Goal: Browse casually: Explore the website without a specific task or goal

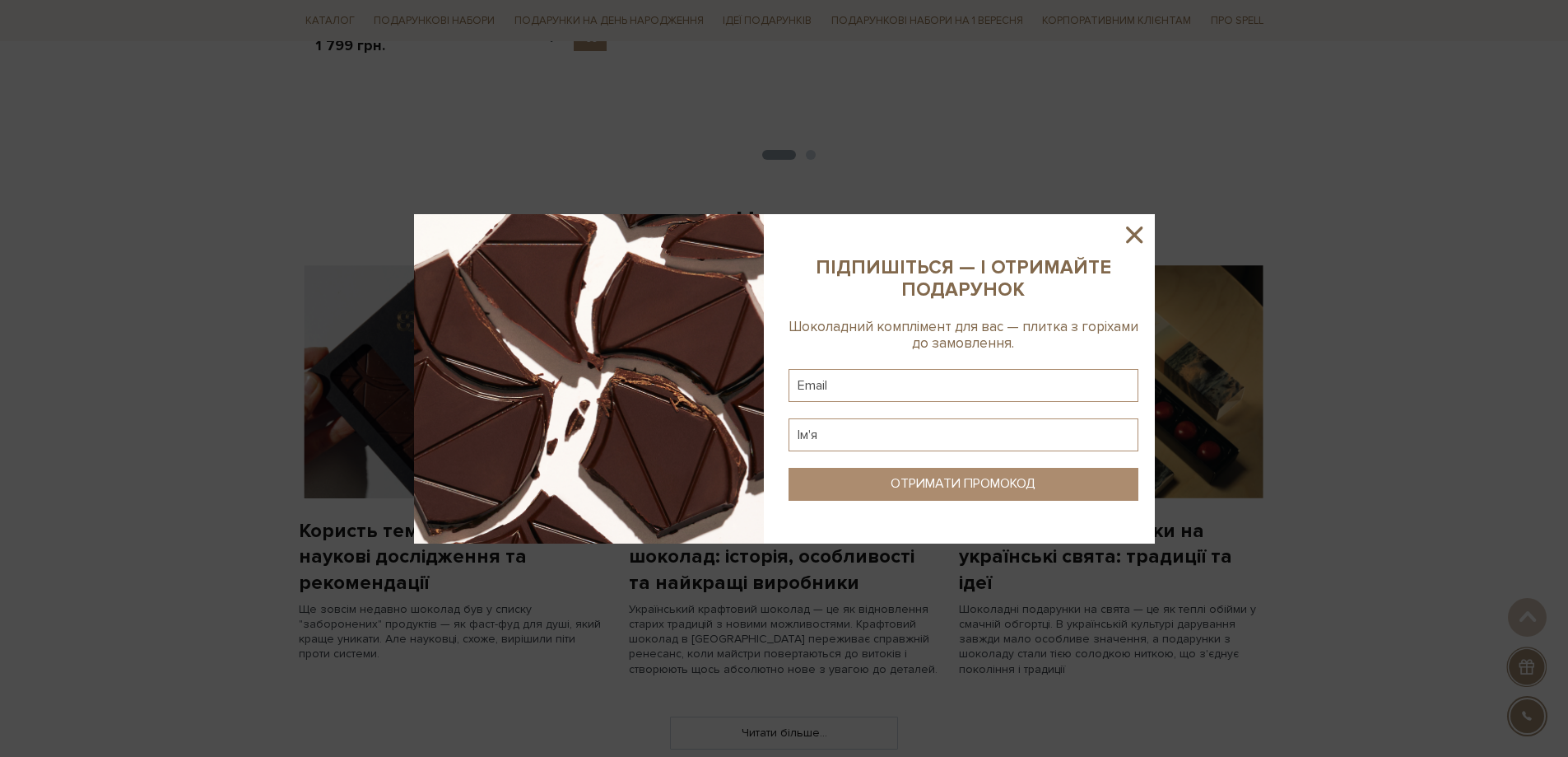
scroll to position [1236, 0]
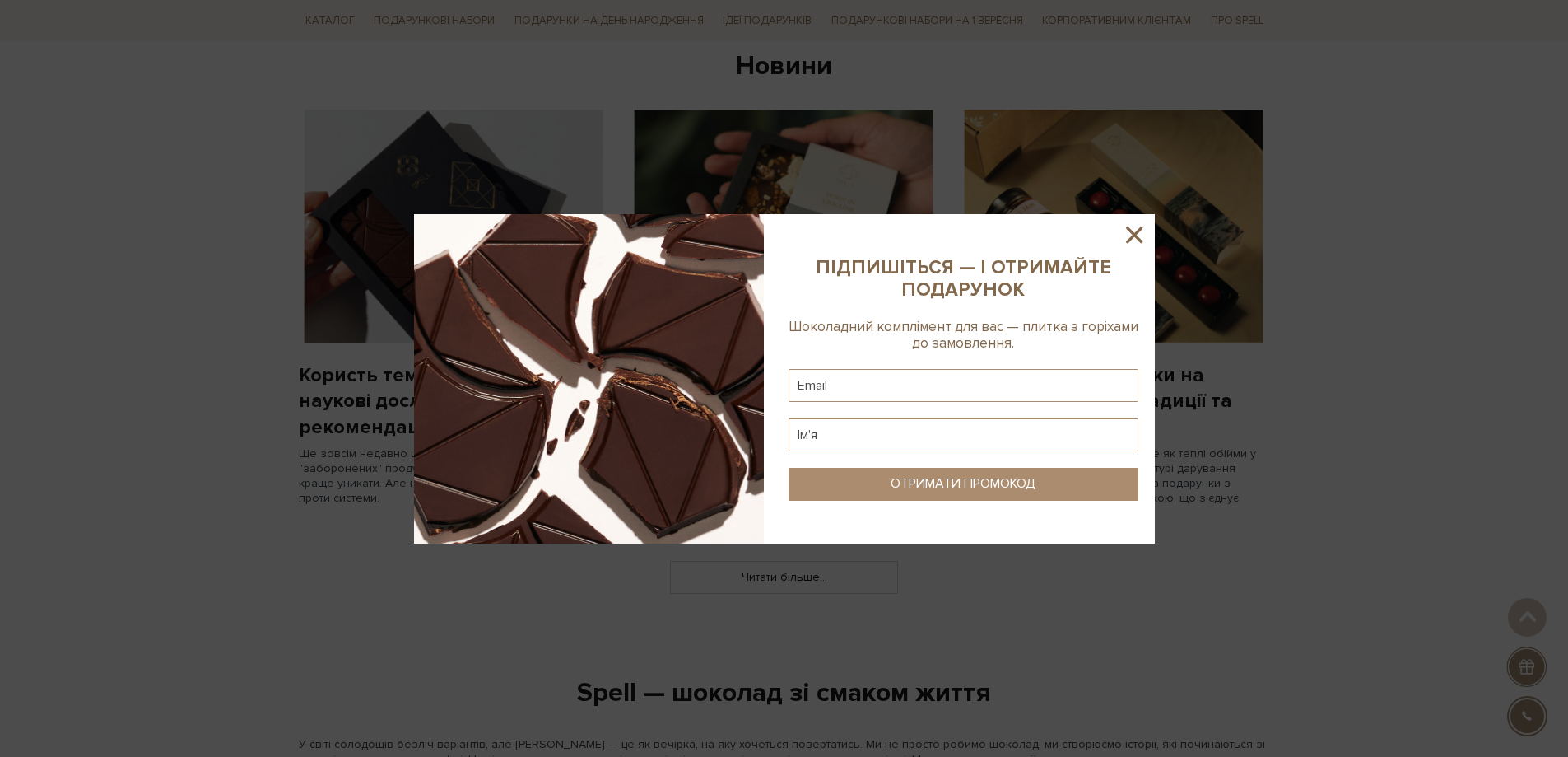
click at [1139, 230] on icon at bounding box center [1134, 235] width 17 height 17
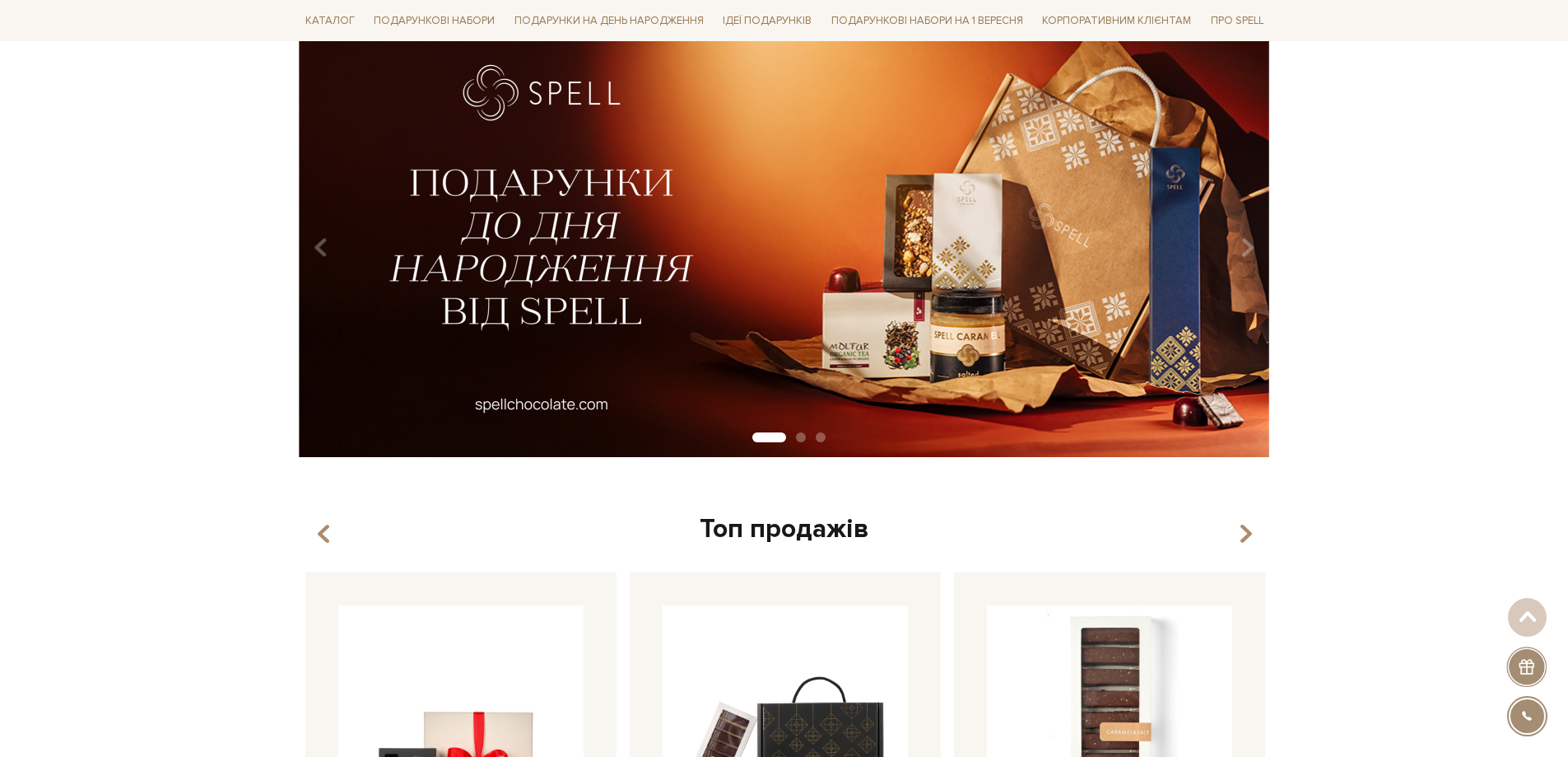
scroll to position [0, 0]
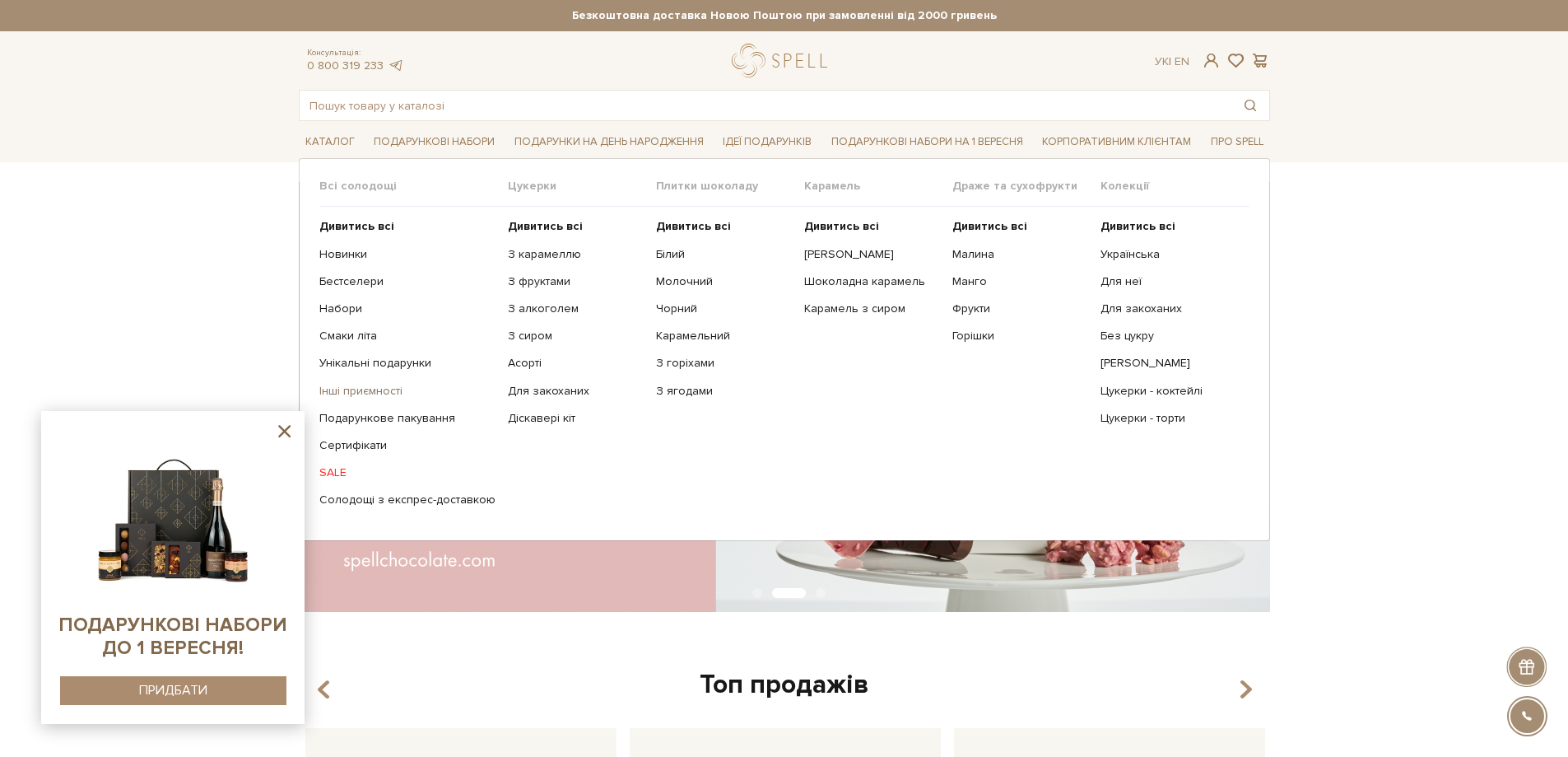
click at [353, 389] on link "Інші приємності" at bounding box center [408, 391] width 177 height 15
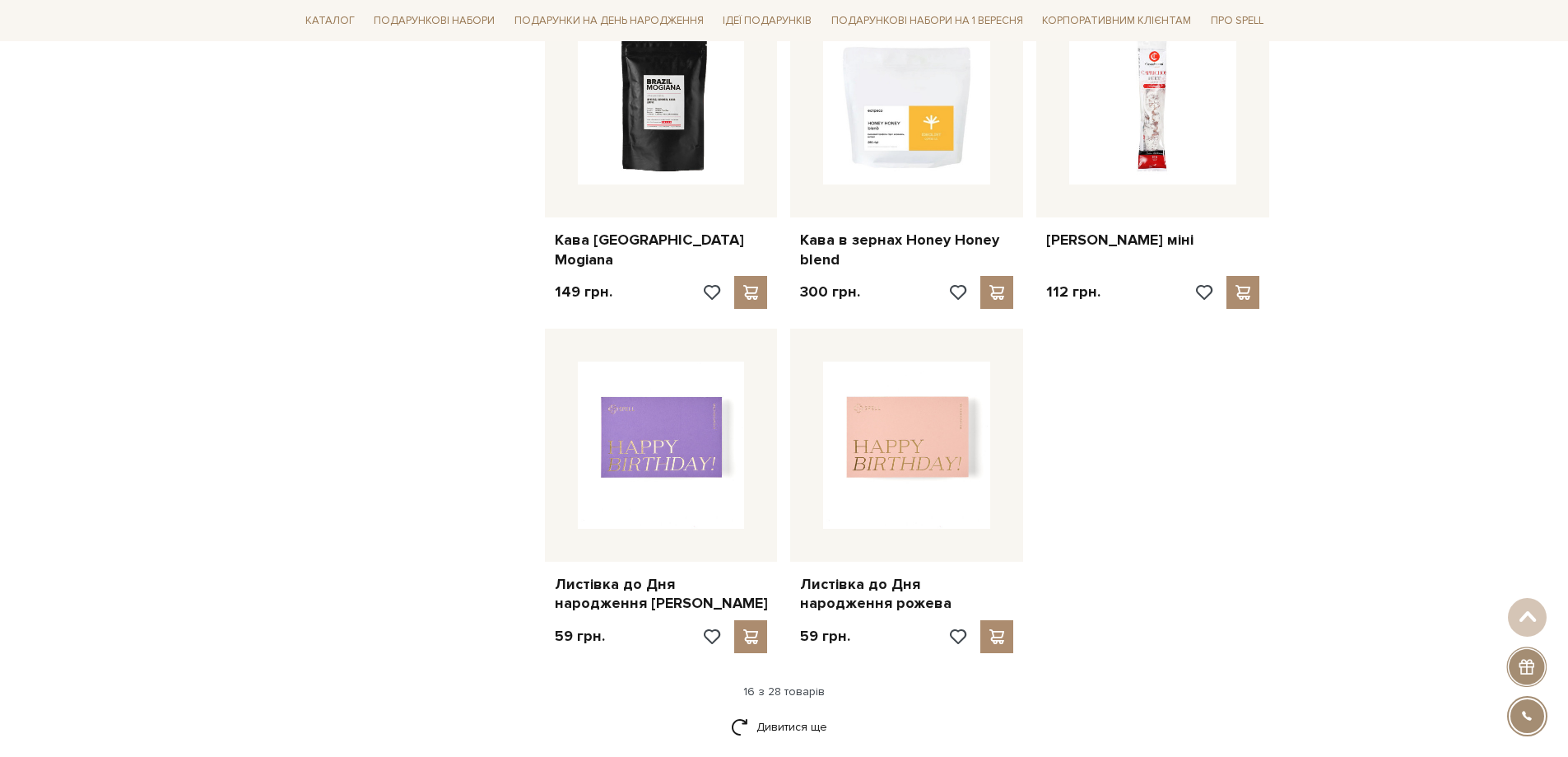
scroll to position [1894, 0]
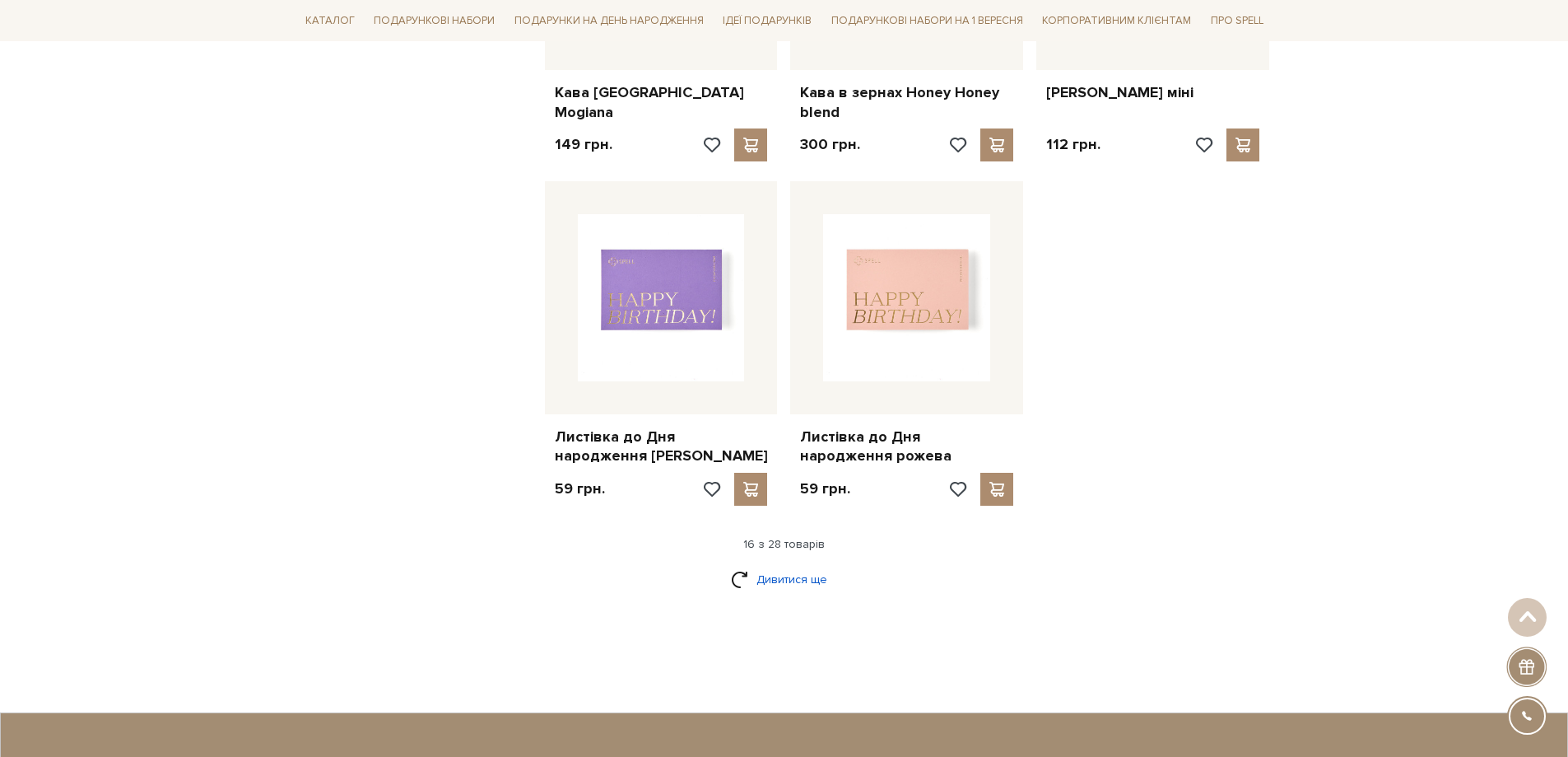
click at [792, 582] on link "Дивитися ще" at bounding box center [784, 580] width 107 height 29
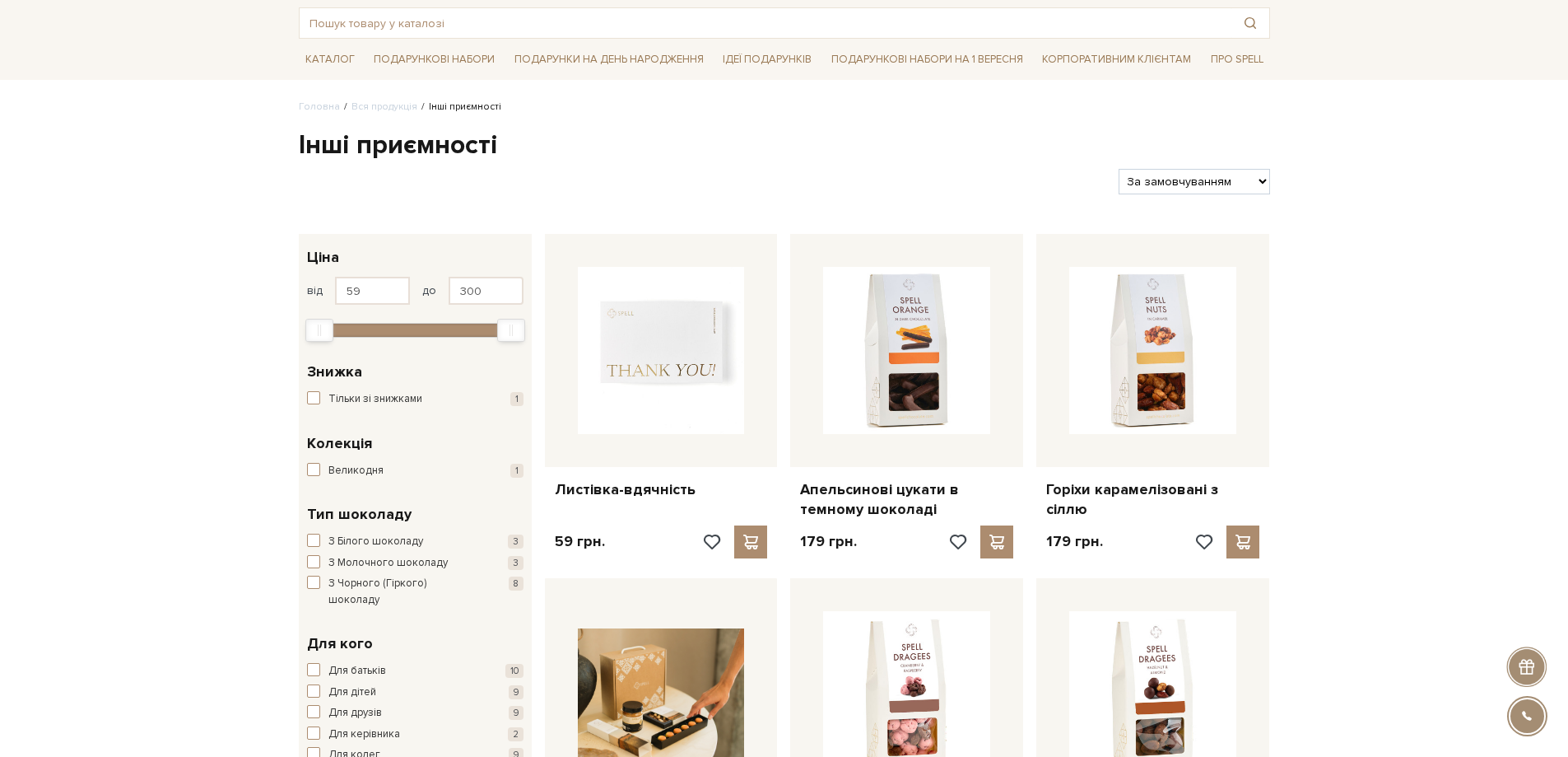
scroll to position [0, 0]
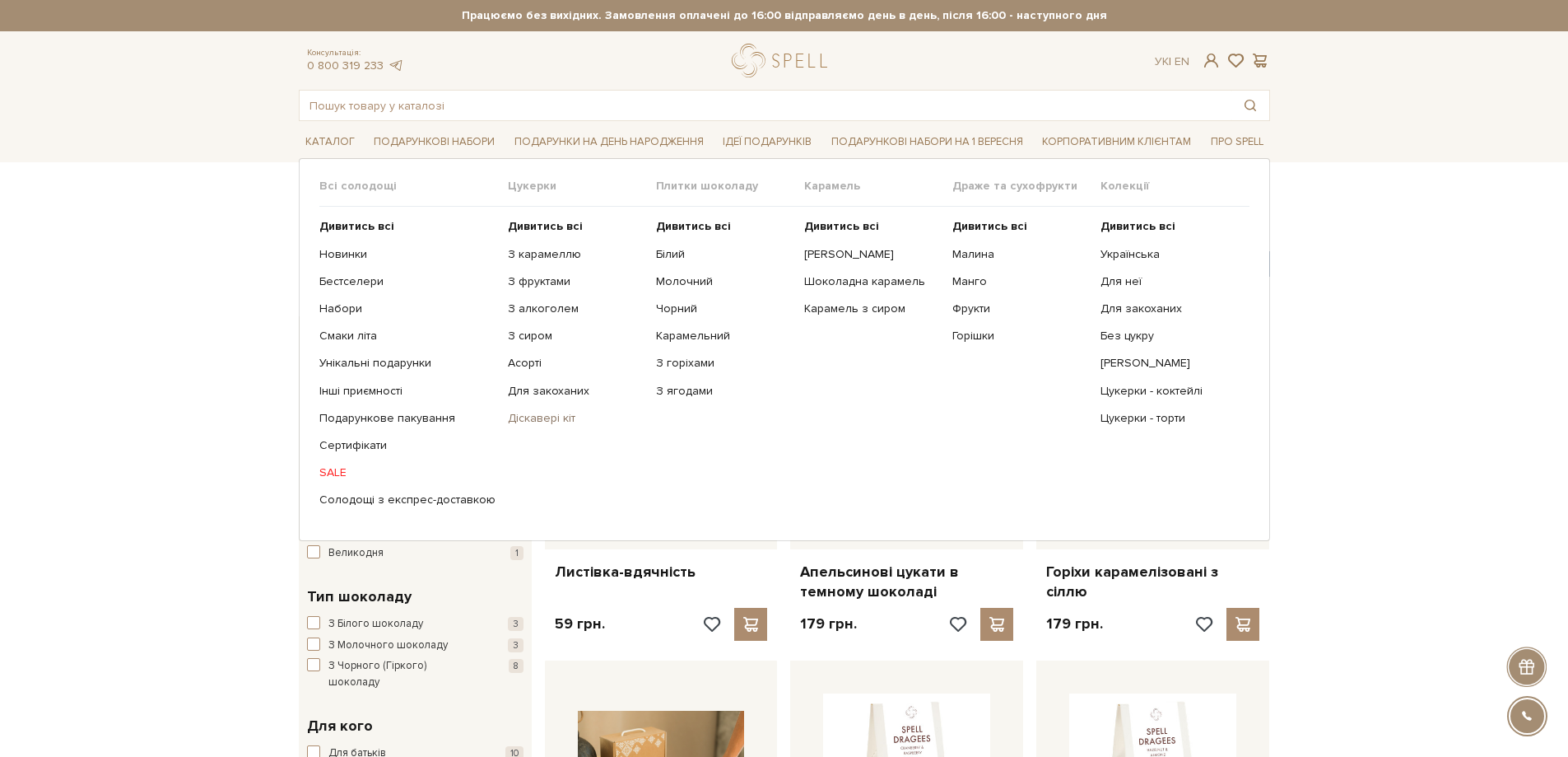
click at [536, 420] on link "Діскавері кіт" at bounding box center [576, 419] width 136 height 15
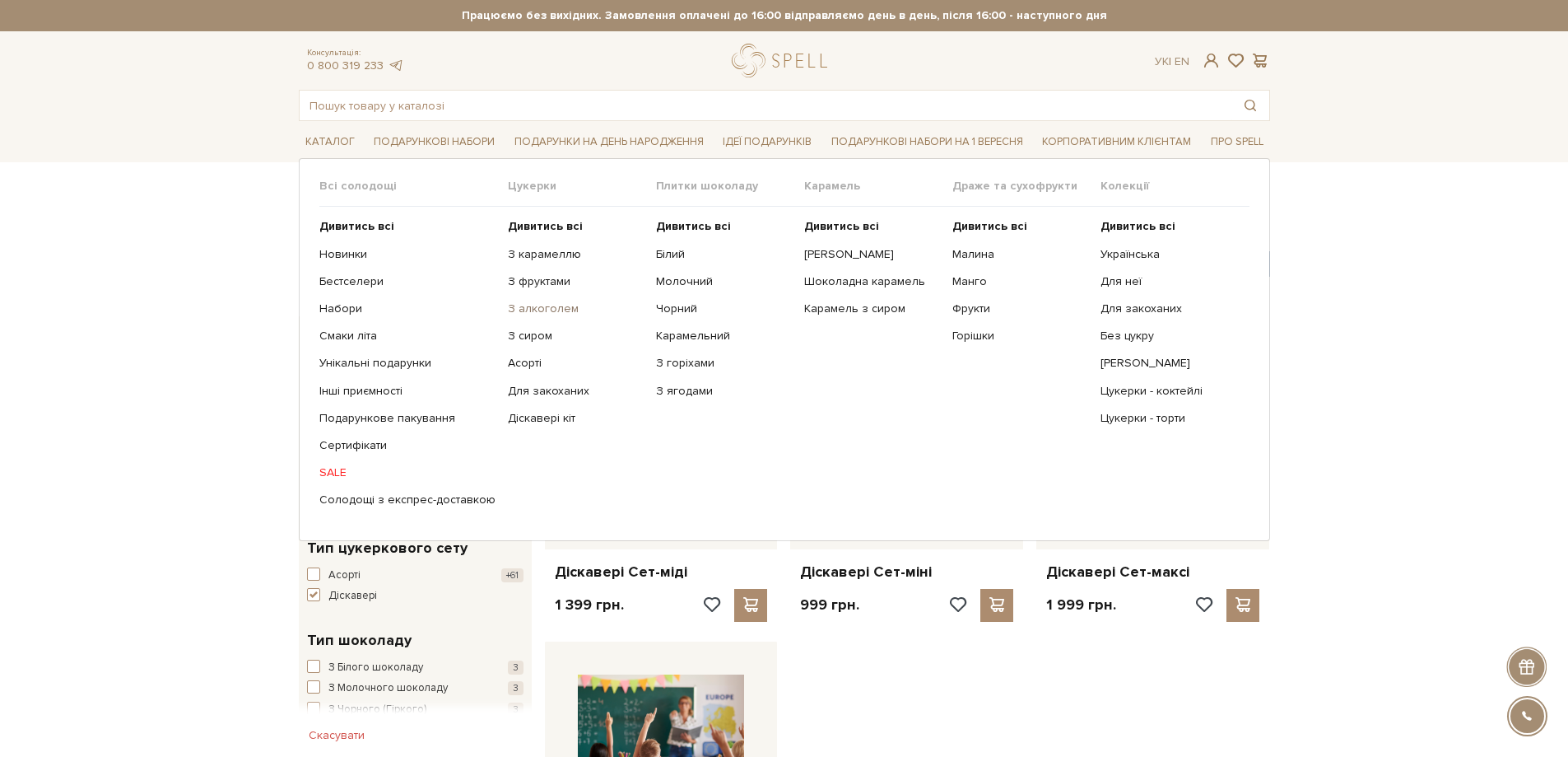
click at [533, 305] on link "З алкоголем" at bounding box center [576, 309] width 136 height 15
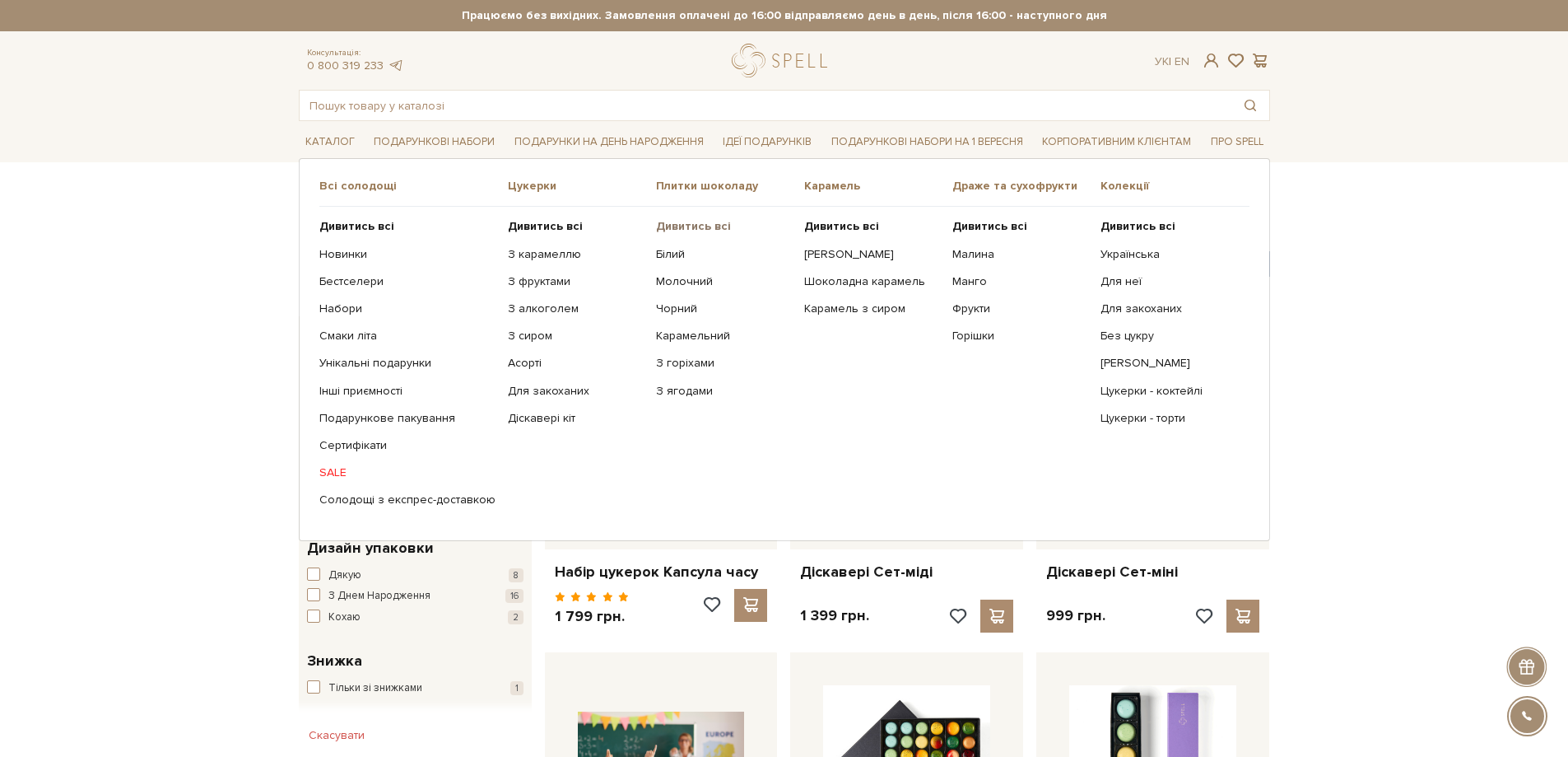
click at [699, 226] on b "Дивитись всі" at bounding box center [693, 225] width 75 height 14
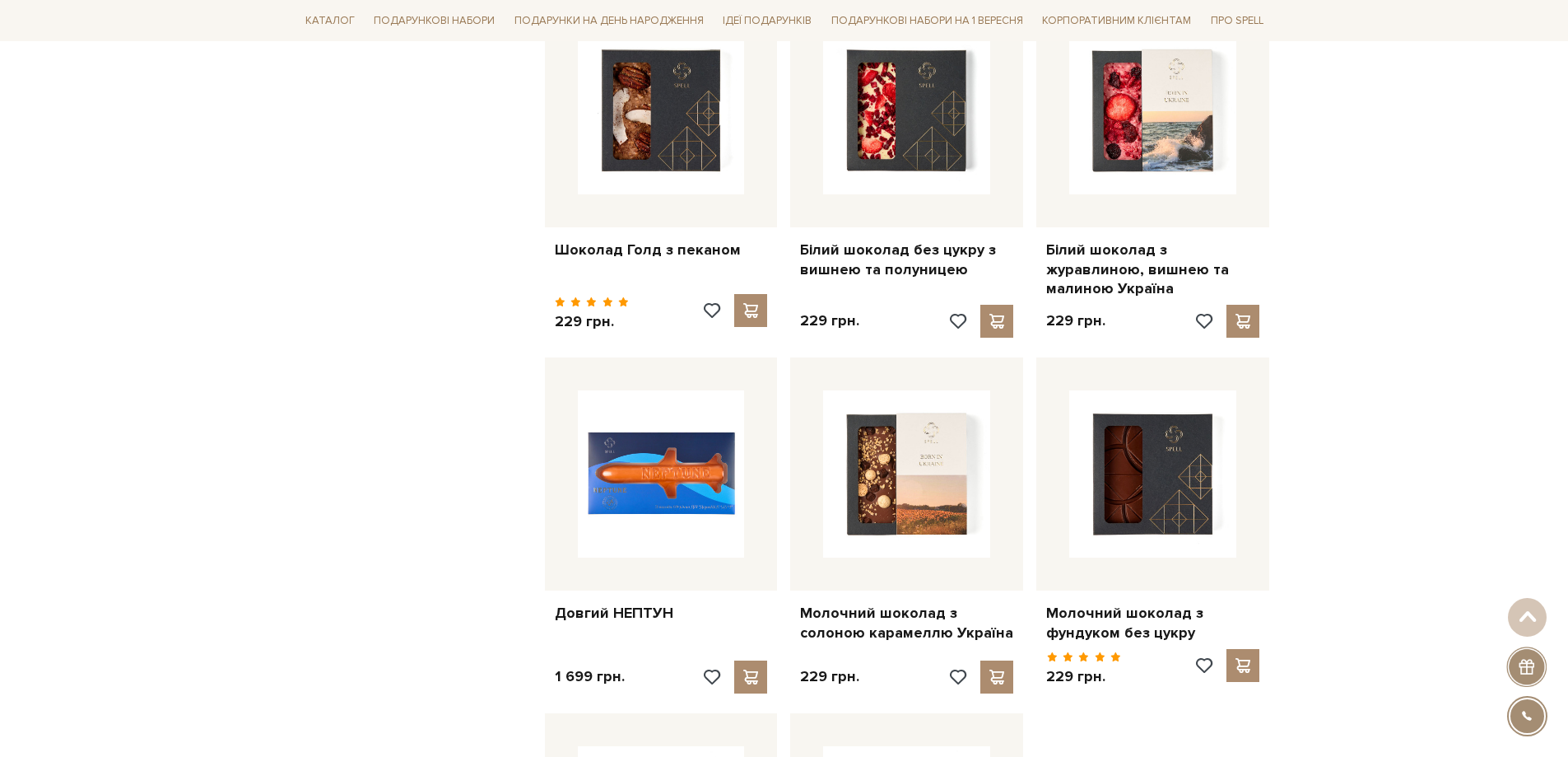
scroll to position [1564, 0]
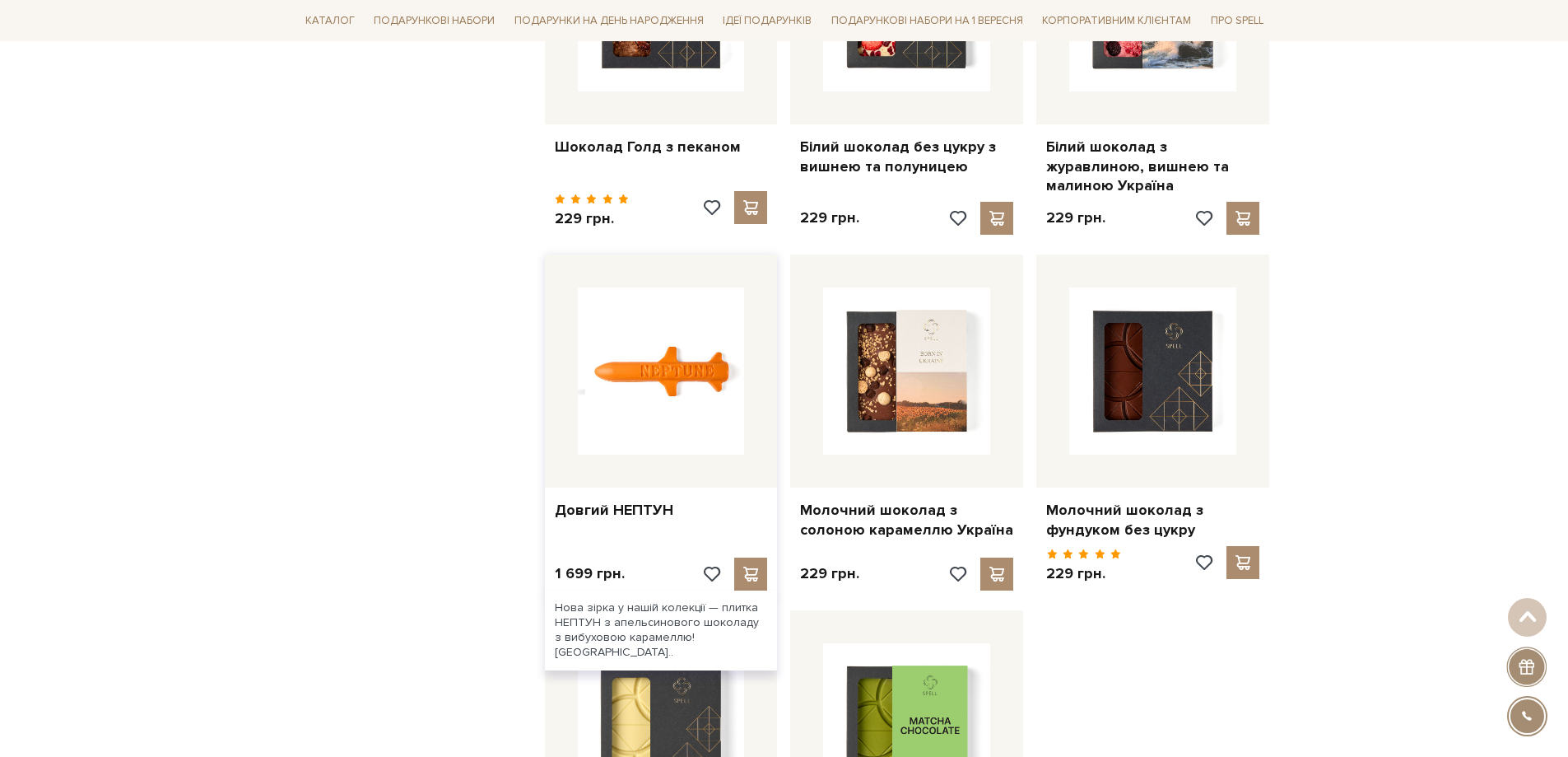
click at [664, 355] on img at bounding box center [661, 371] width 167 height 167
click at [687, 352] on img at bounding box center [661, 371] width 167 height 167
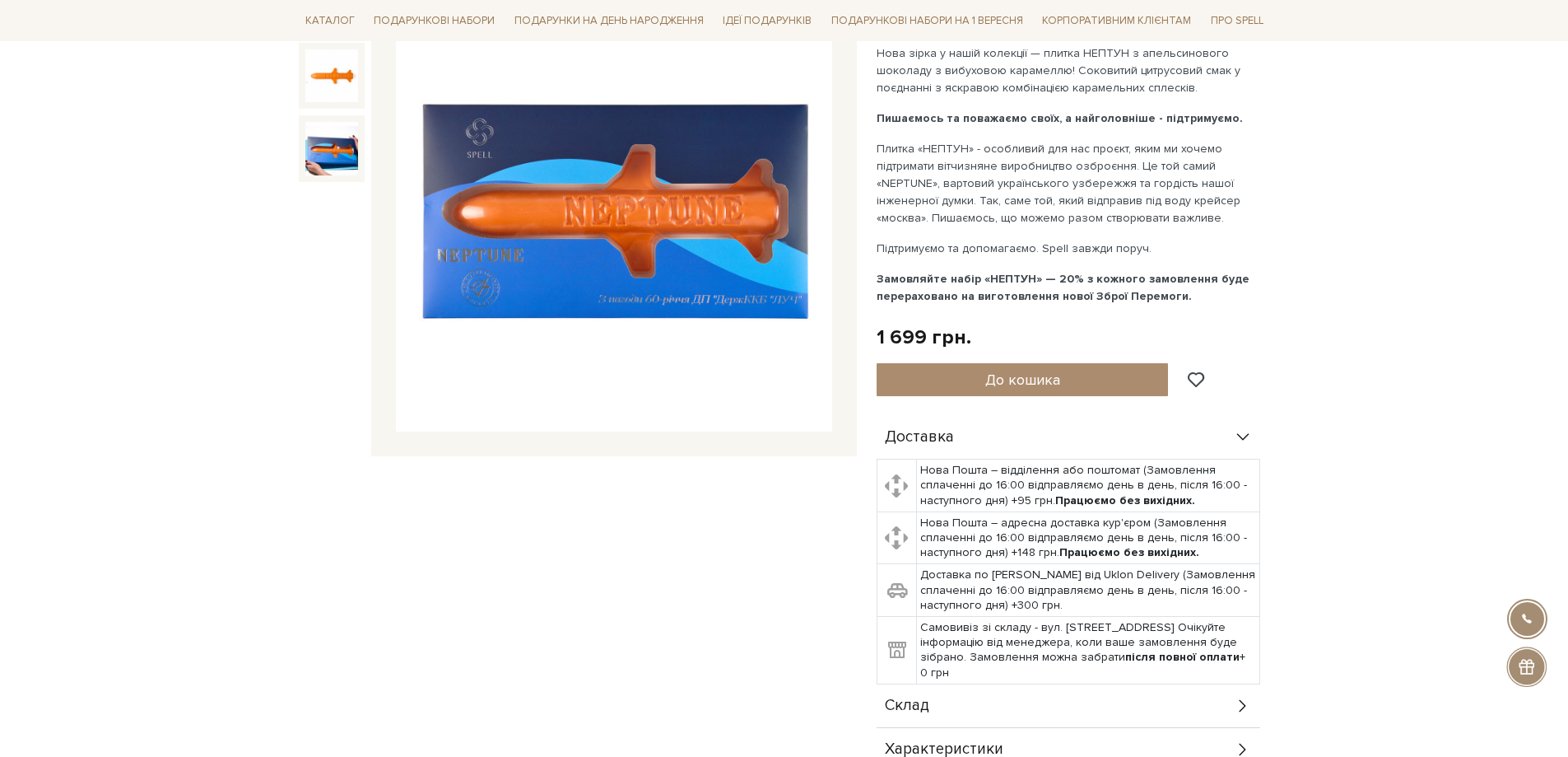
scroll to position [165, 0]
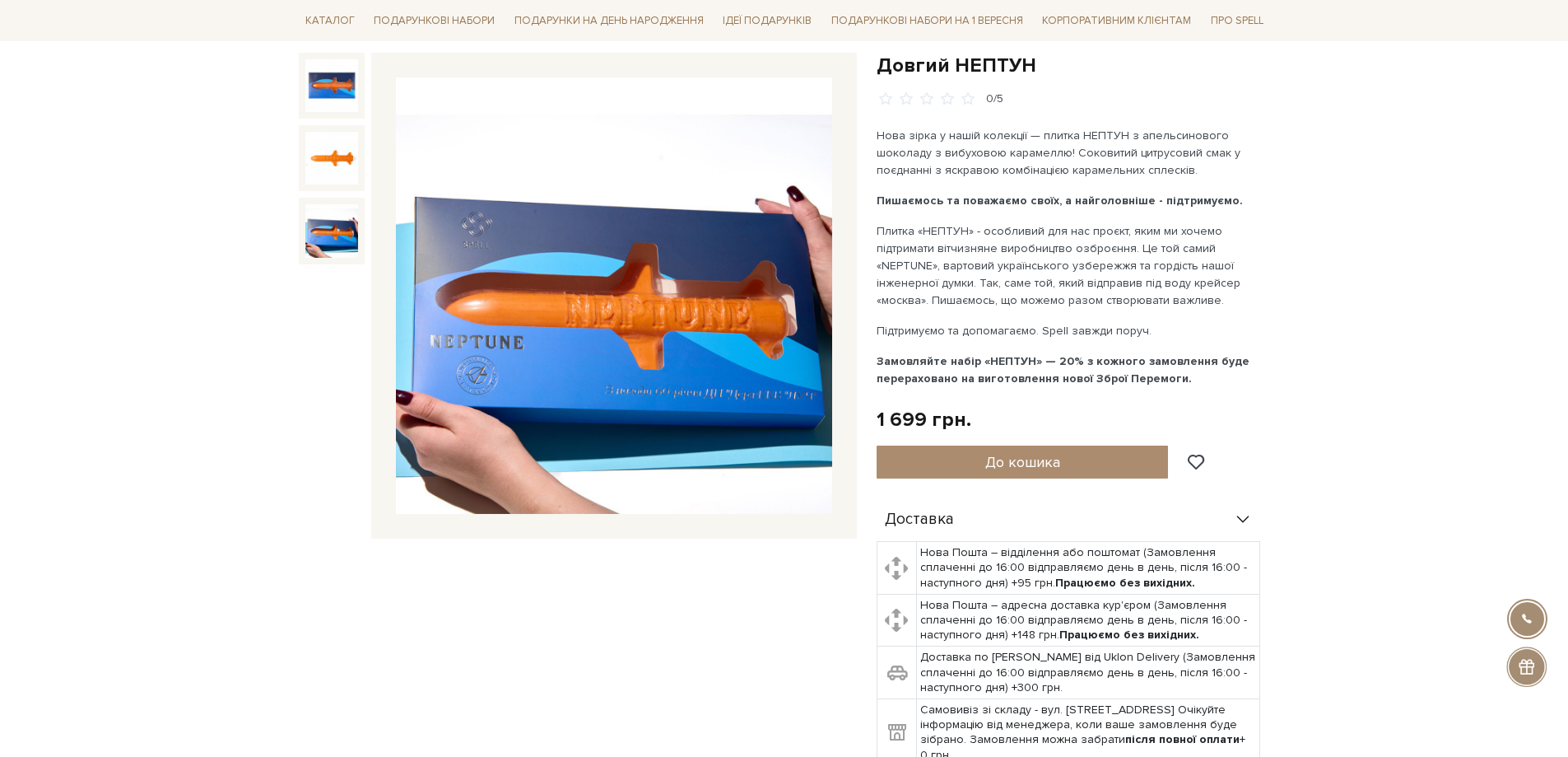
click at [331, 231] on img at bounding box center [331, 230] width 53 height 53
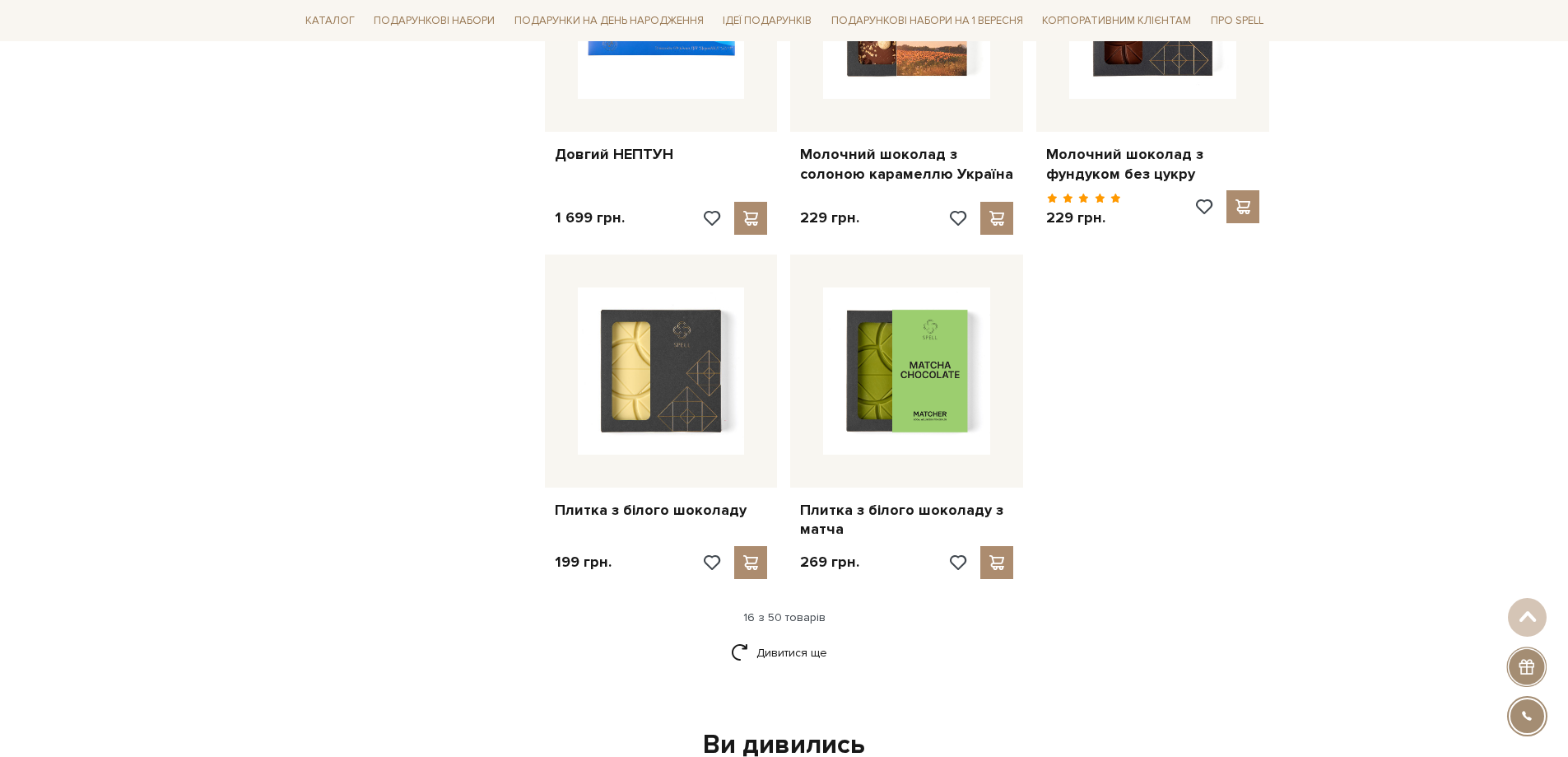
scroll to position [1977, 0]
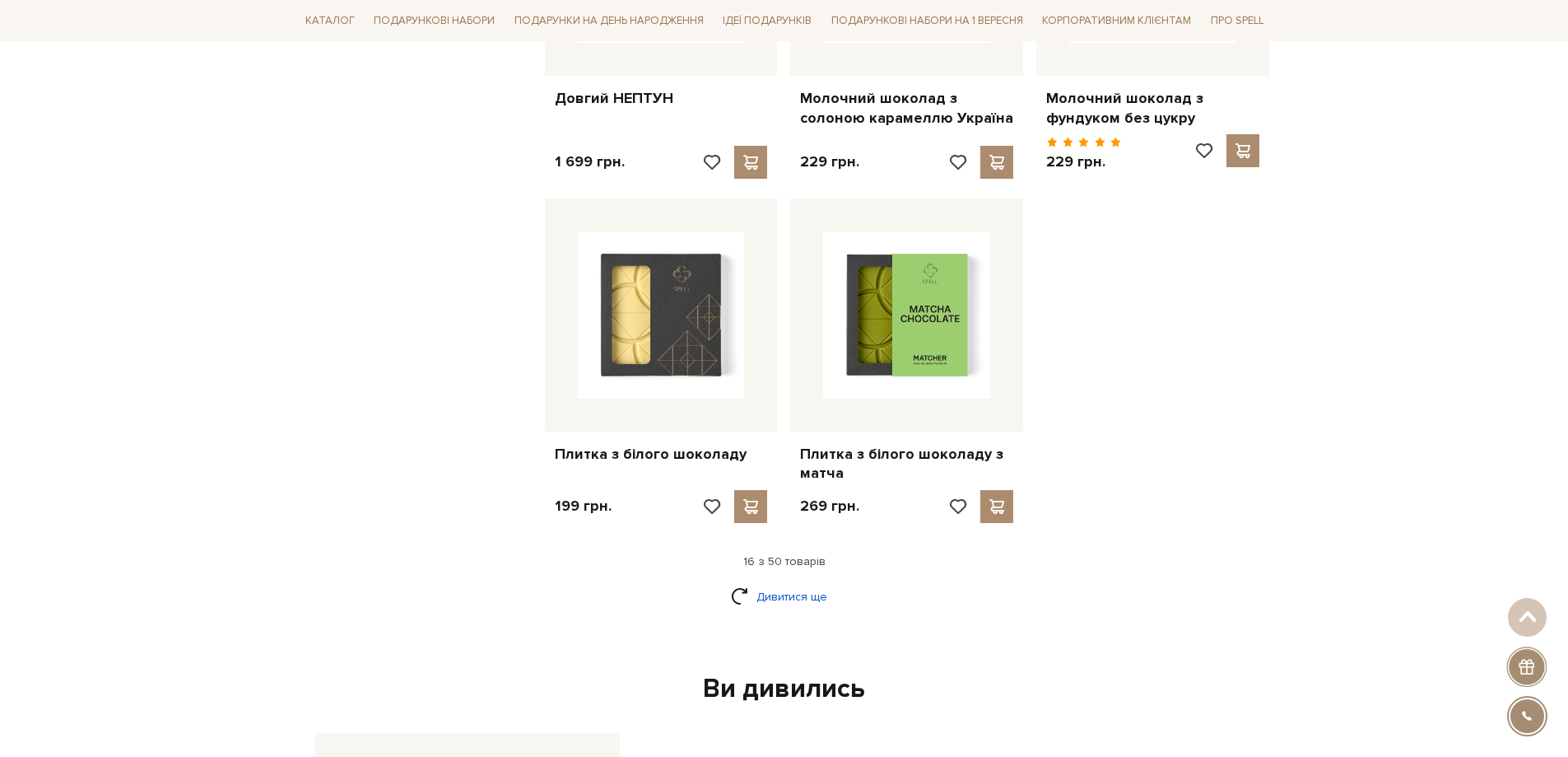
click at [797, 582] on link "Дивитися ще" at bounding box center [784, 596] width 107 height 29
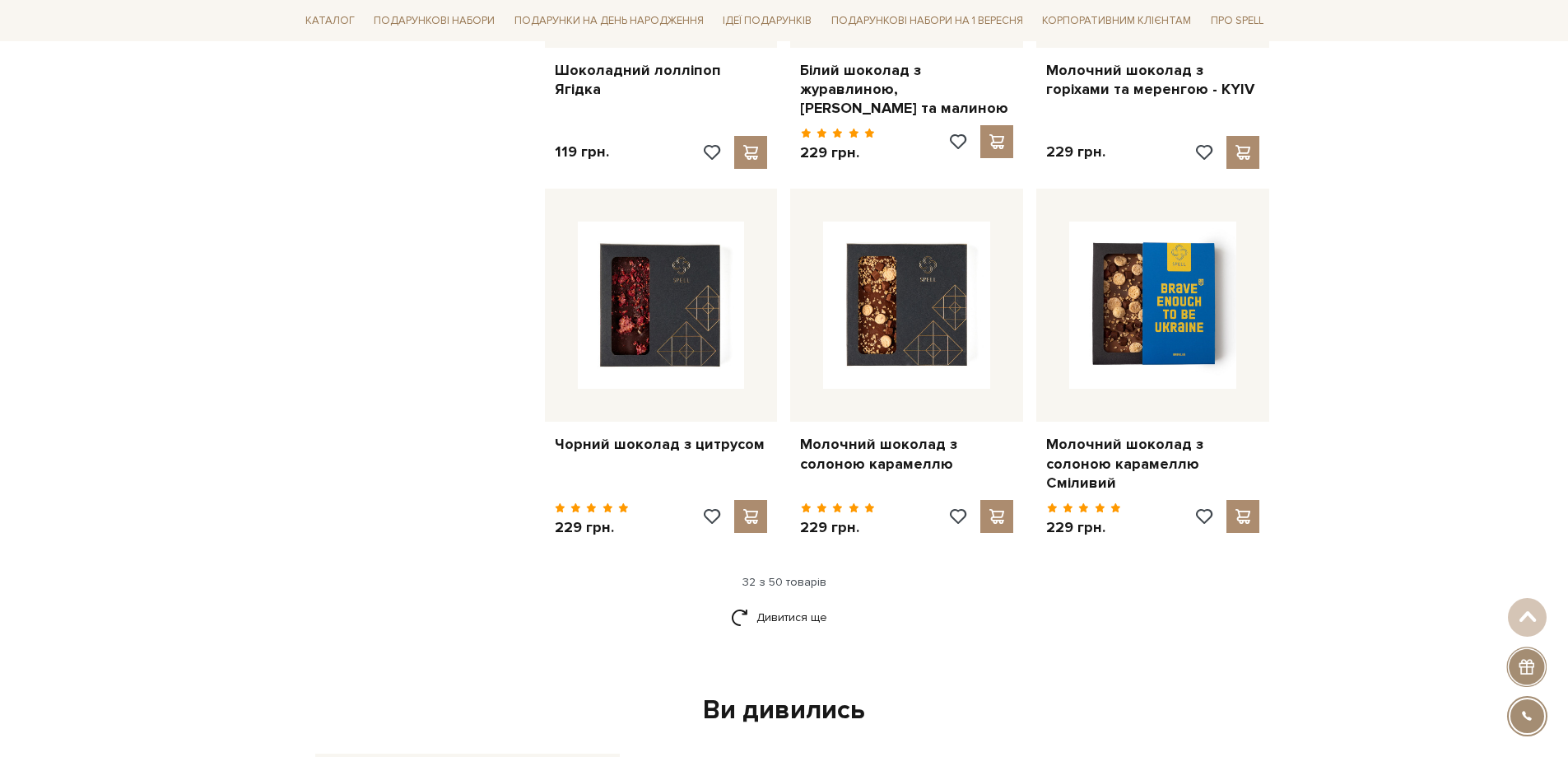
scroll to position [3788, 0]
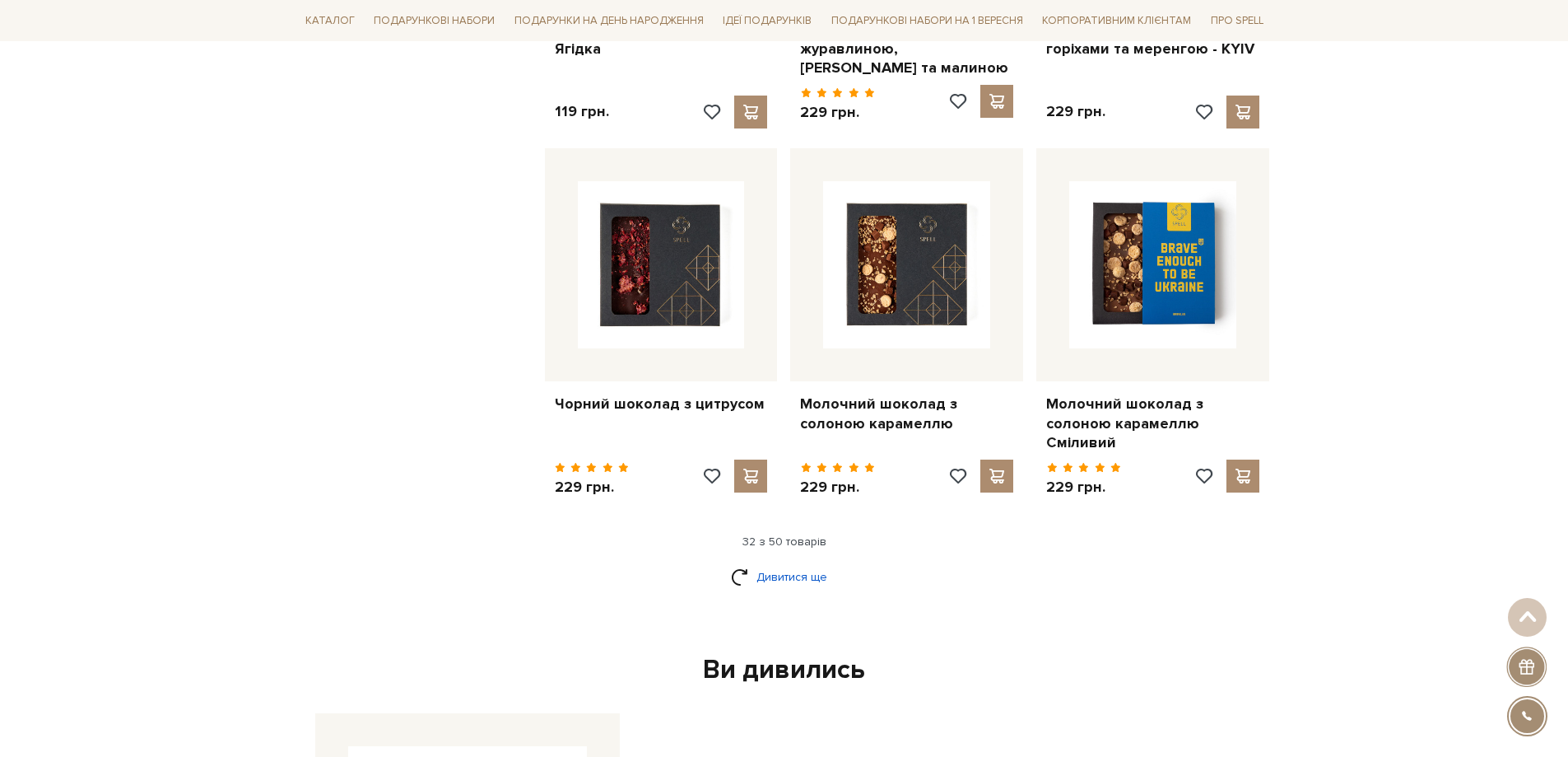
click at [786, 563] on link "Дивитися ще" at bounding box center [784, 577] width 107 height 29
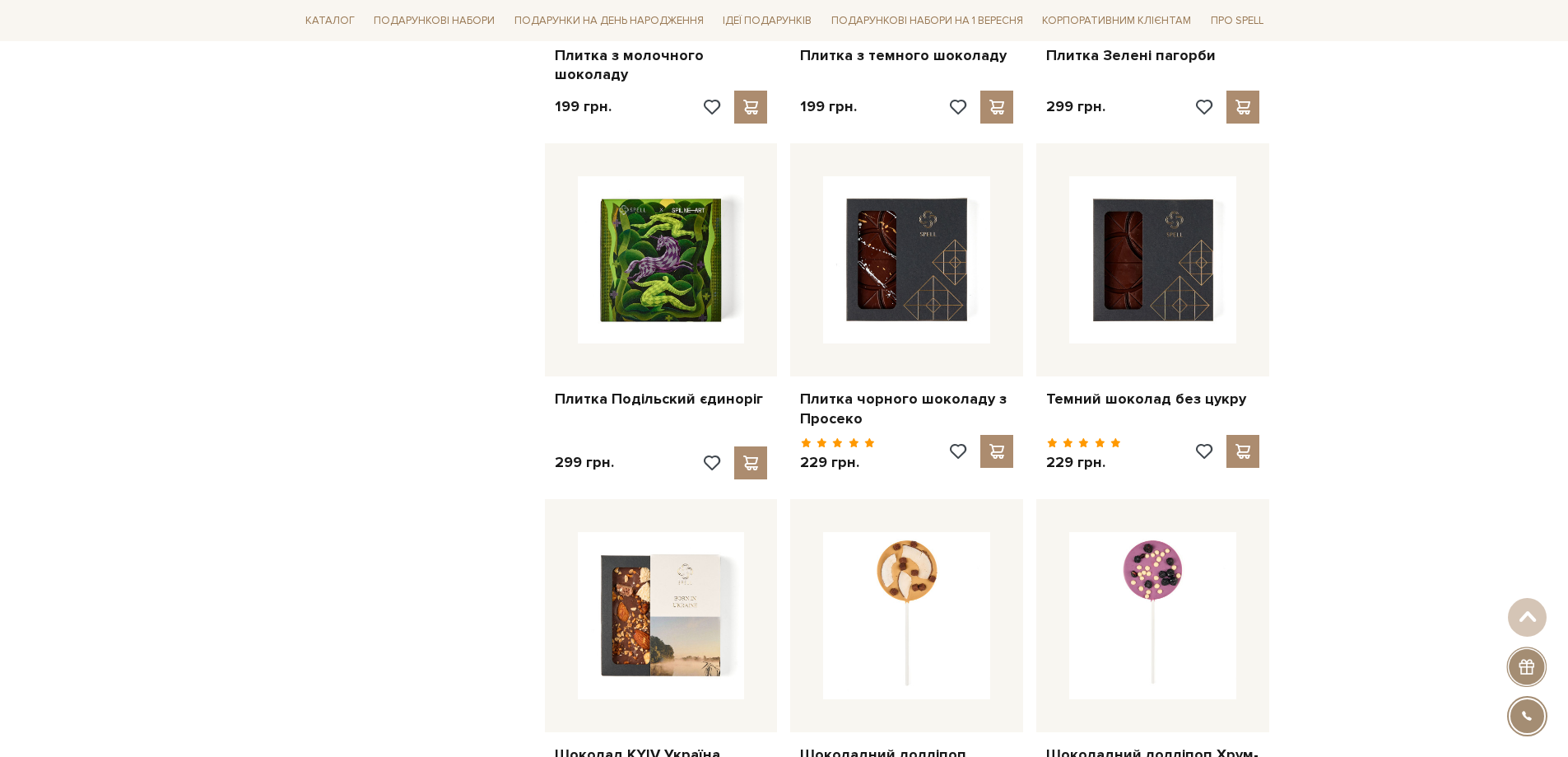
scroll to position [2306, 0]
